Goal: Task Accomplishment & Management: Manage account settings

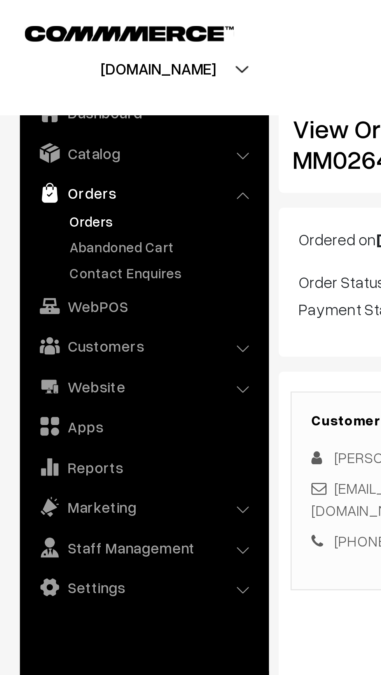
click at [29, 87] on link "Orders" at bounding box center [63, 86] width 77 height 8
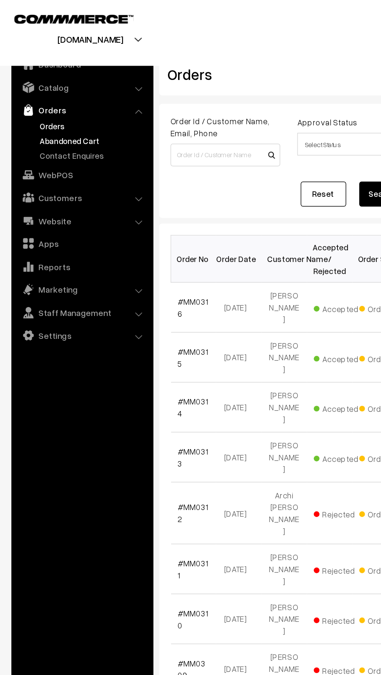
click at [31, 96] on link "Abandoned Cart" at bounding box center [63, 96] width 77 height 8
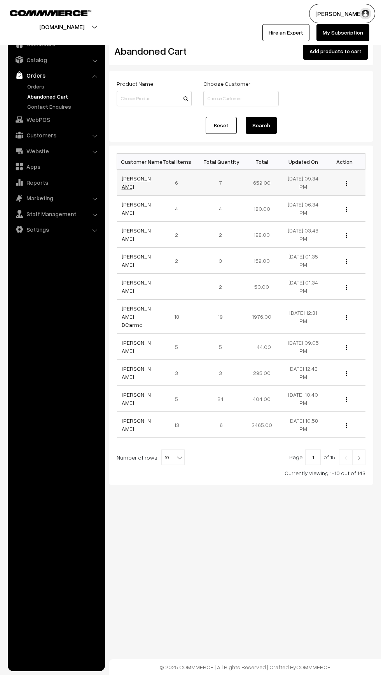
click at [129, 183] on link "Gulnaz Patel" at bounding box center [136, 182] width 29 height 15
click at [141, 184] on link "[PERSON_NAME]" at bounding box center [136, 182] width 29 height 15
click at [131, 209] on link "Harprit Kaur" at bounding box center [137, 208] width 30 height 7
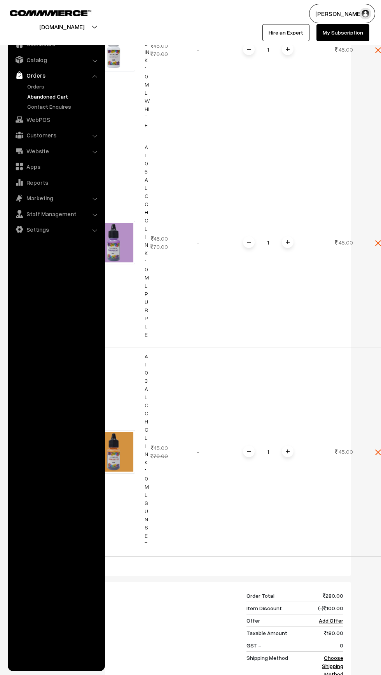
scroll to position [543, 0]
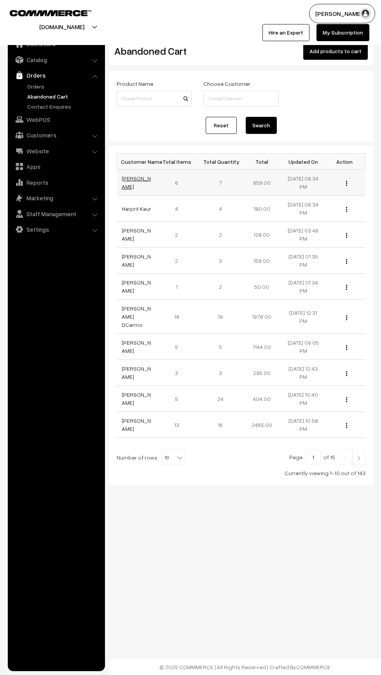
click at [128, 185] on link "[PERSON_NAME]" at bounding box center [136, 182] width 29 height 15
